Goal: Information Seeking & Learning: Understand process/instructions

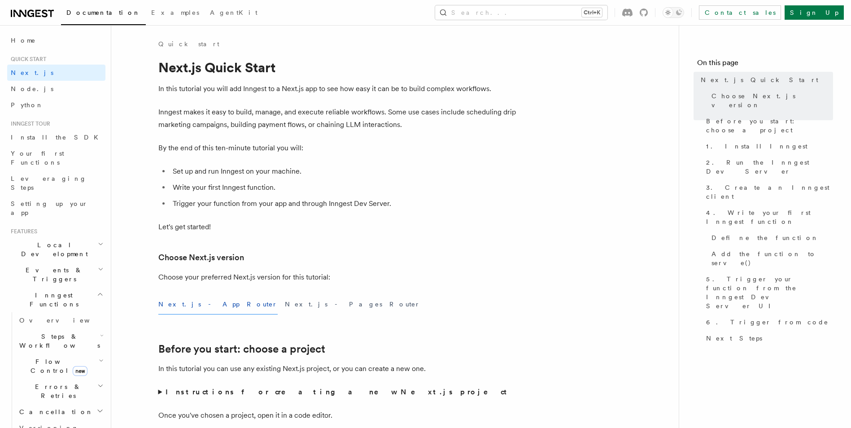
click at [195, 304] on button "Next.js - App Router" at bounding box center [217, 304] width 119 height 20
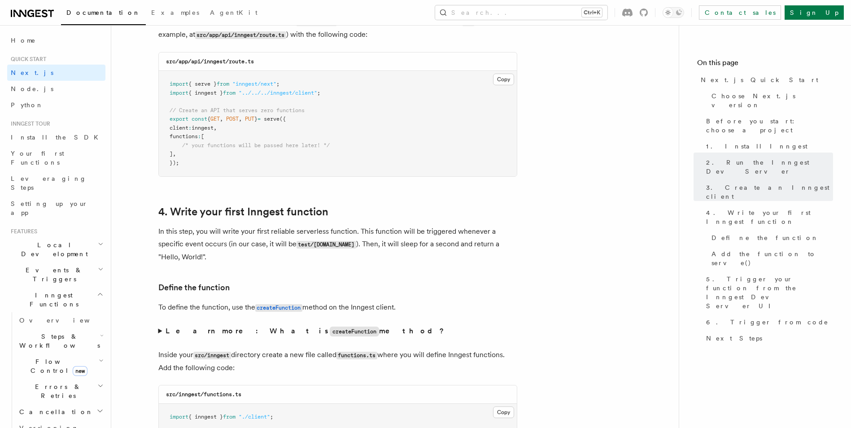
scroll to position [1301, 0]
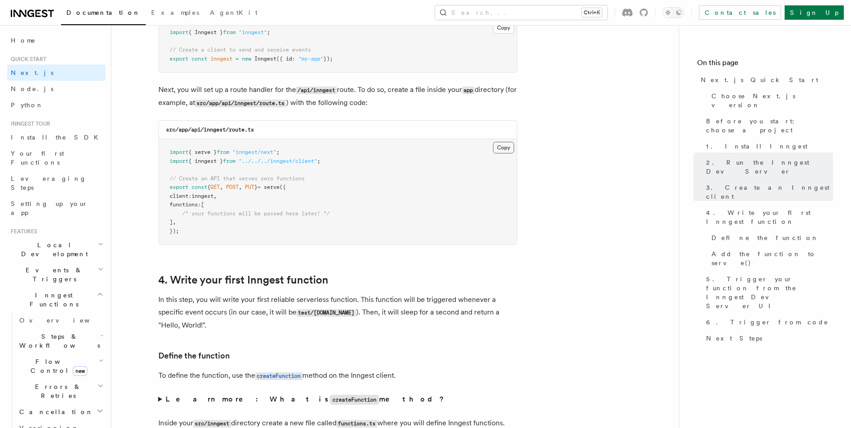
click at [504, 146] on button "Copy Copied" at bounding box center [503, 148] width 21 height 12
